Goal: Find specific page/section: Find specific page/section

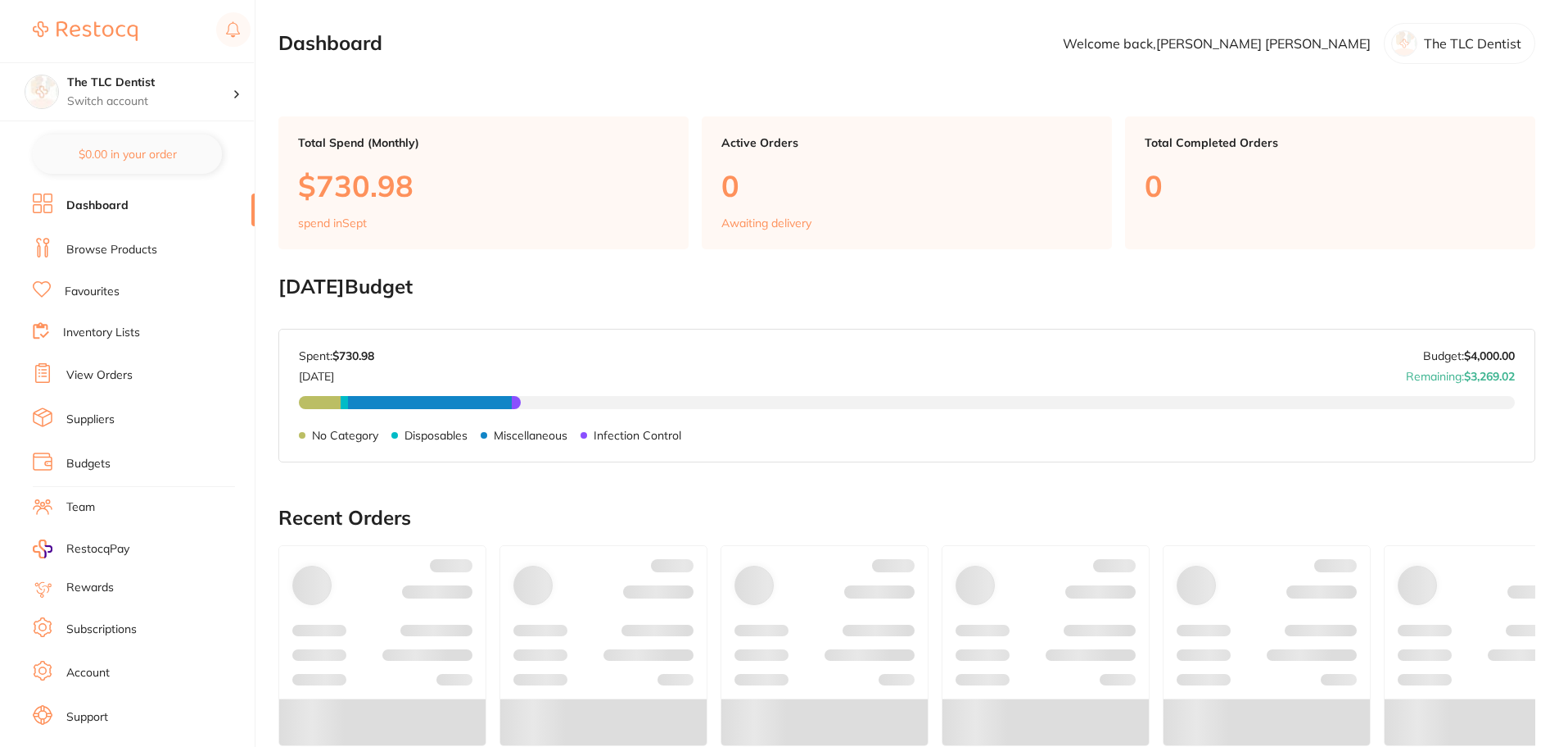
click at [86, 250] on link "Browse Products" at bounding box center [111, 250] width 91 height 16
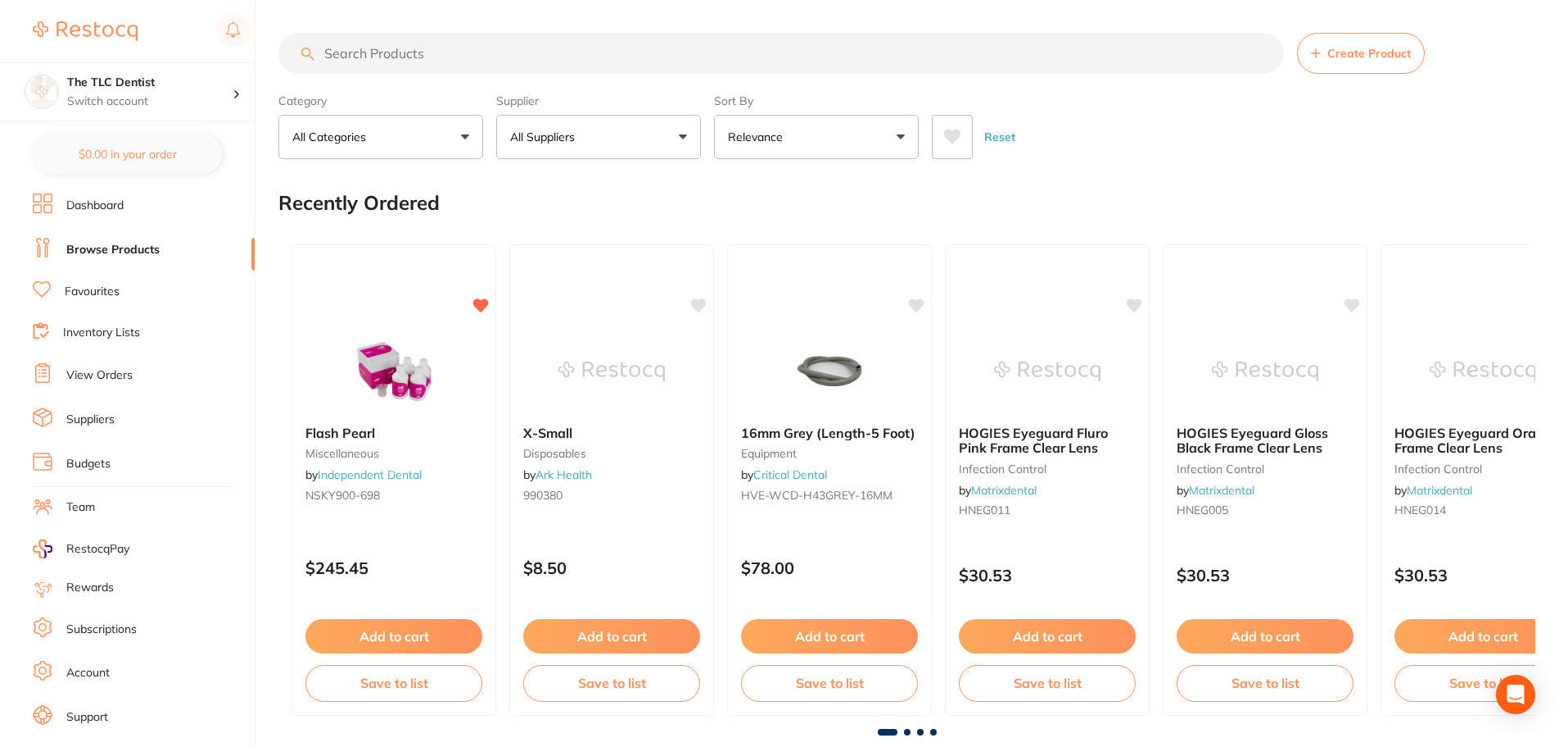
click at [673, 56] on input "search" at bounding box center [781, 53] width 1006 height 41
type input "optragate"
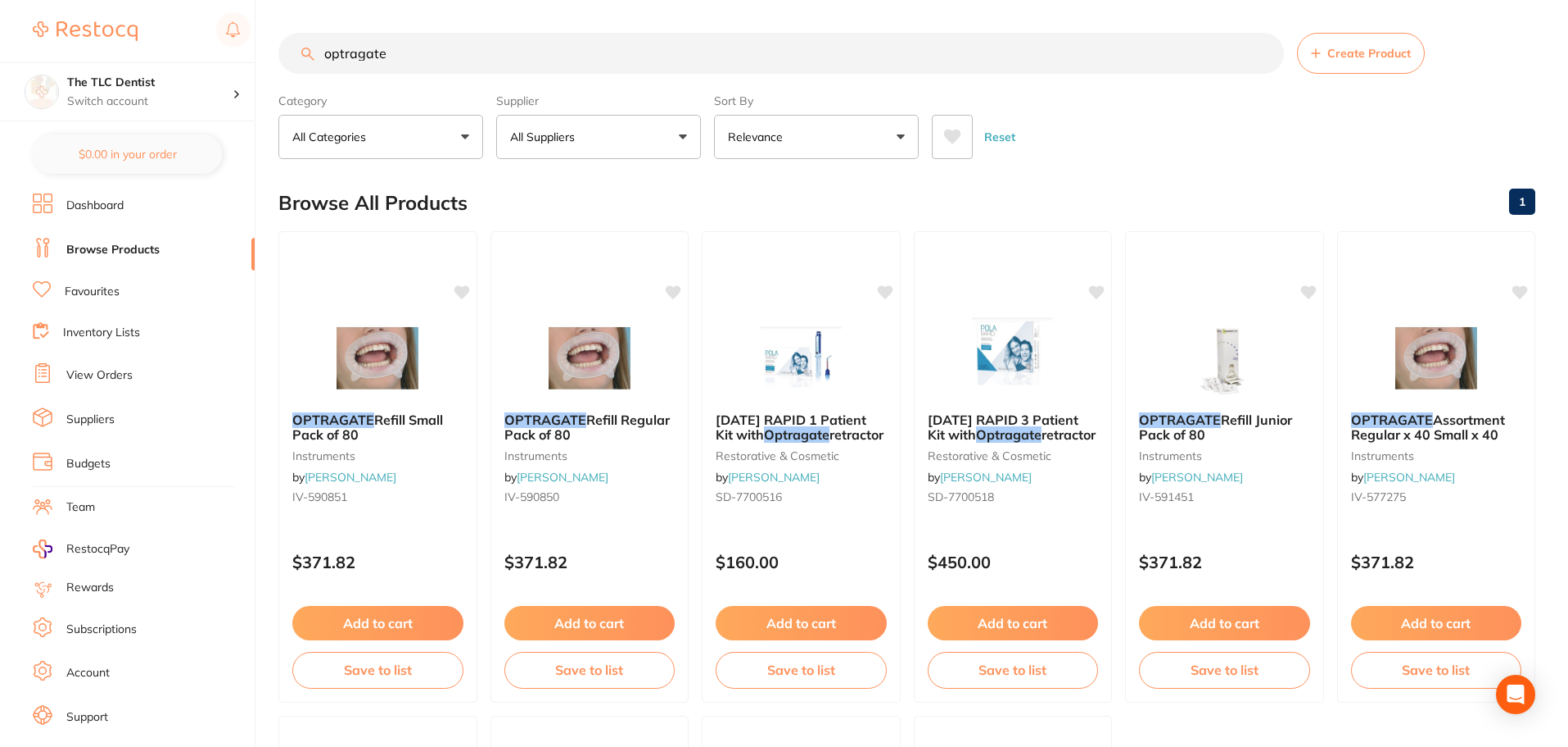
click at [953, 138] on icon at bounding box center [953, 136] width 17 height 14
click at [64, 281] on li "Favourites" at bounding box center [143, 292] width 222 height 21
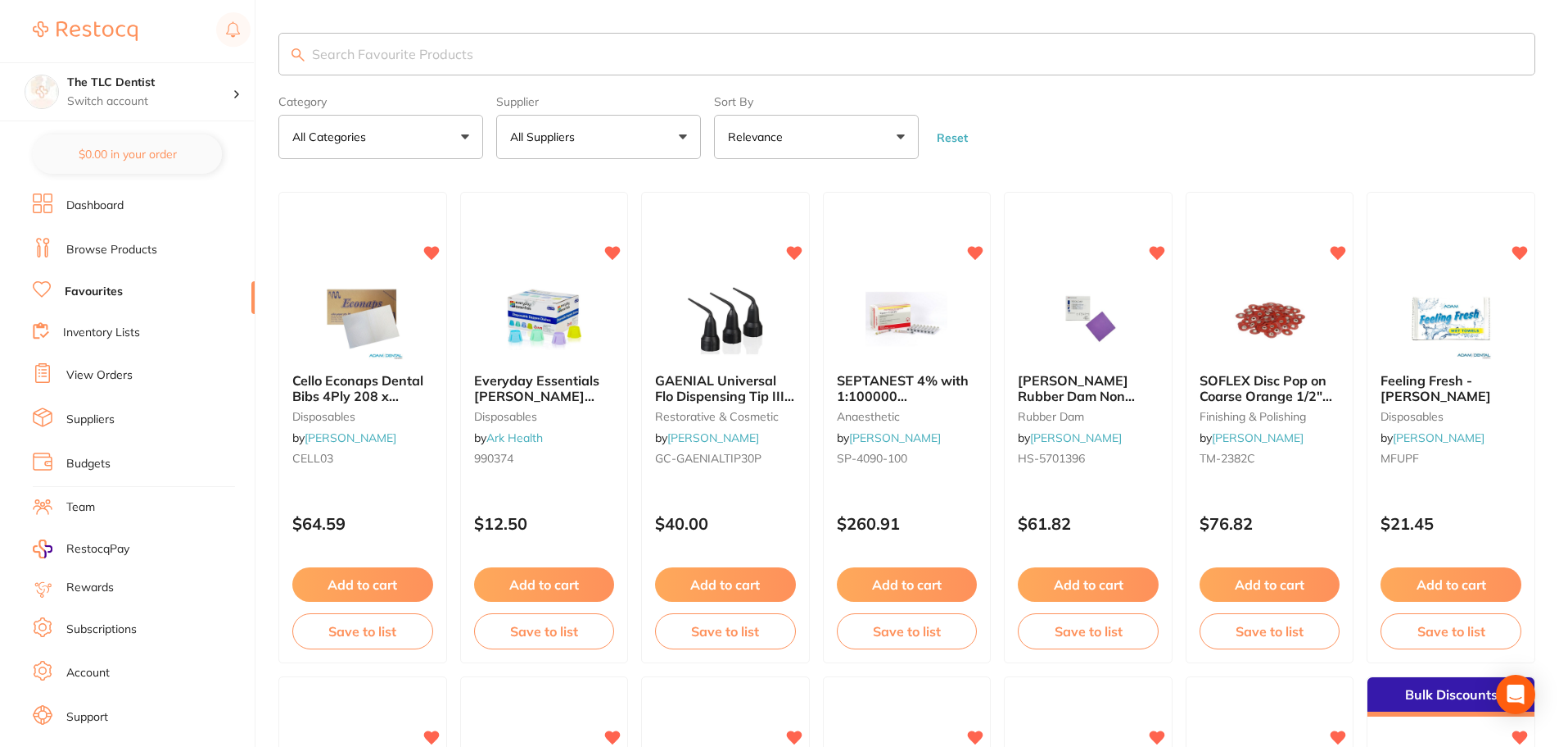
click at [572, 142] on p "All Suppliers" at bounding box center [546, 136] width 71 height 16
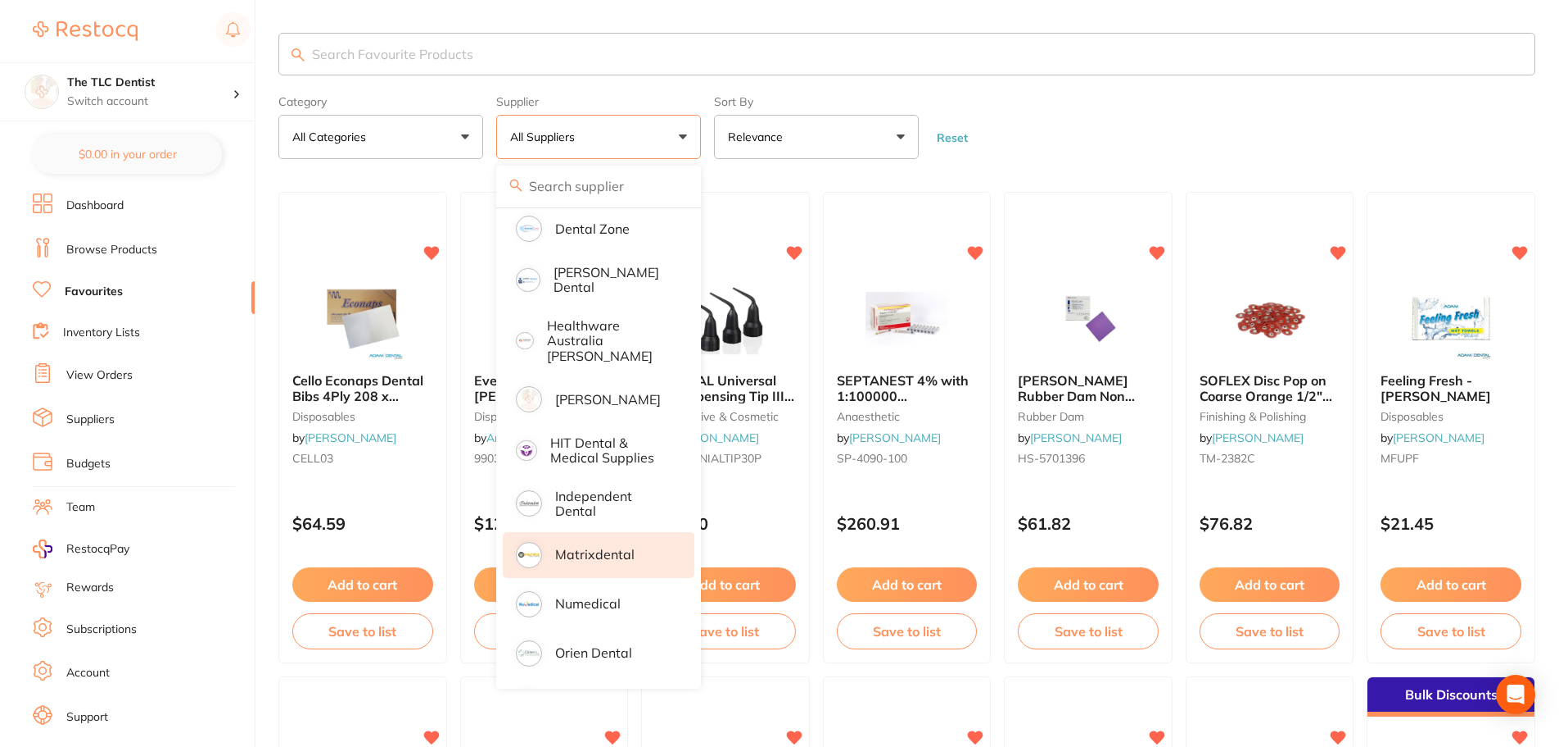
scroll to position [327, 0]
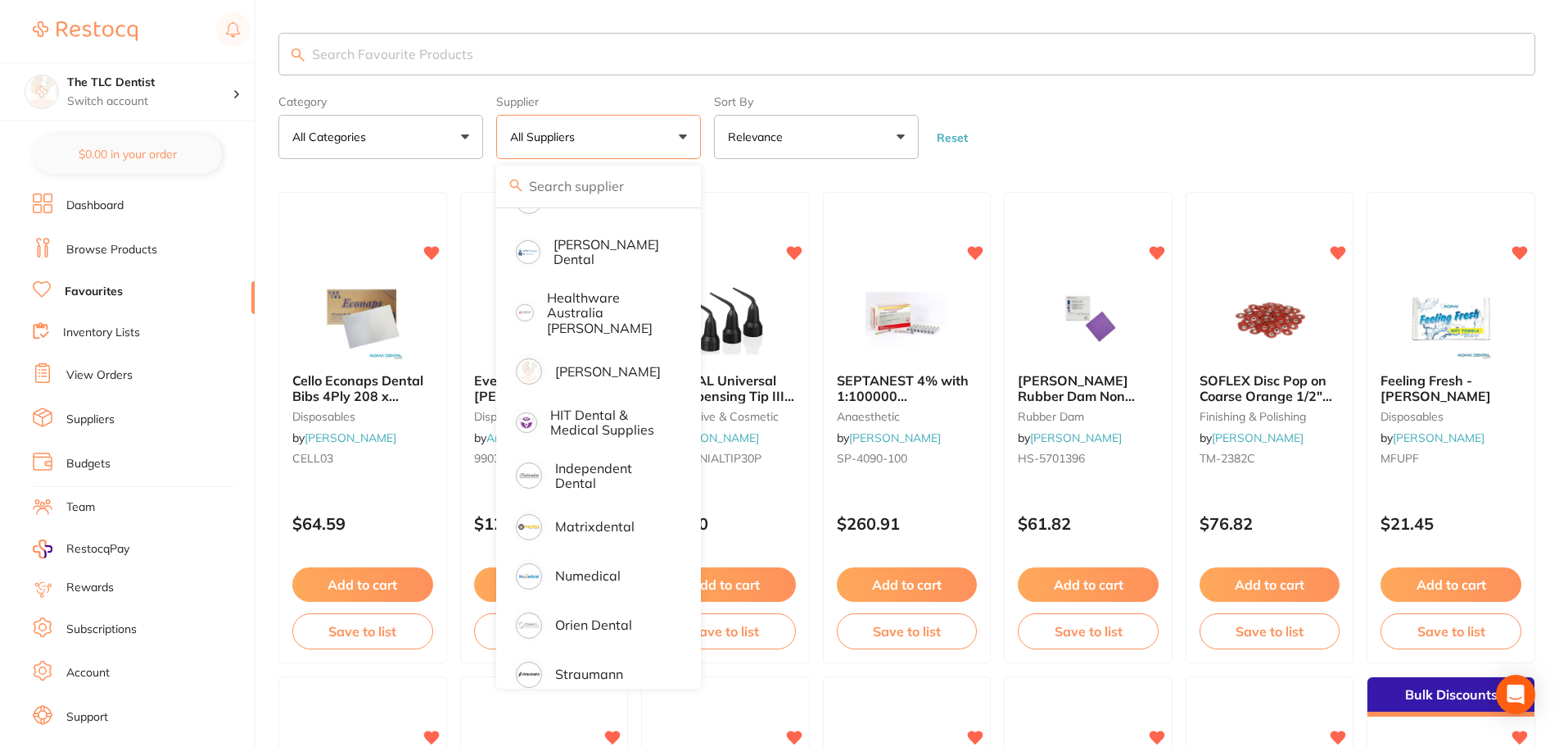
click at [1445, 143] on form "Category All Categories All Categories anaesthetic burs crown & bridge Crown & …" at bounding box center [907, 123] width 1257 height 70
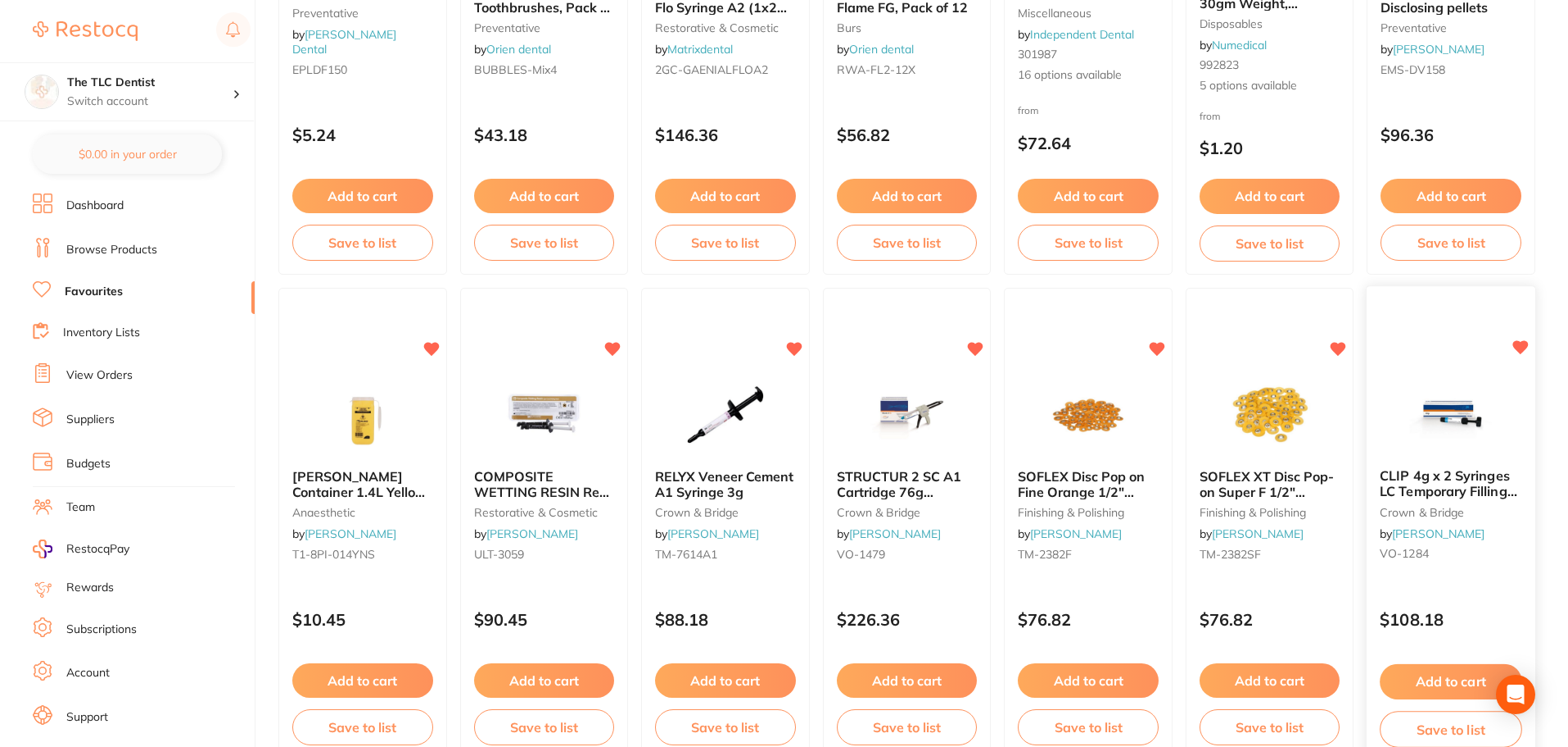
scroll to position [1966, 0]
